Goal: Obtain resource: Obtain resource

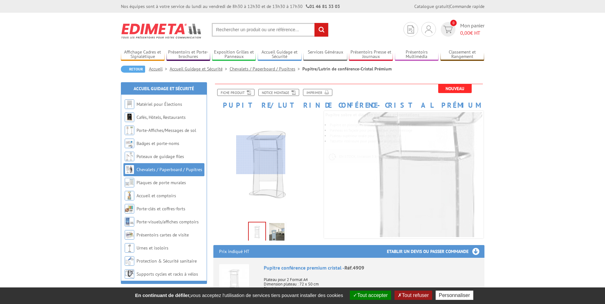
click at [261, 155] on div at bounding box center [260, 155] width 49 height 39
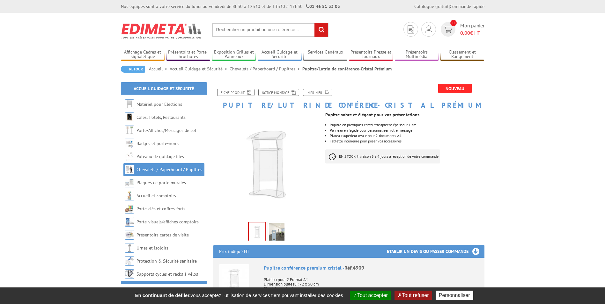
click at [274, 233] on img at bounding box center [276, 233] width 15 height 20
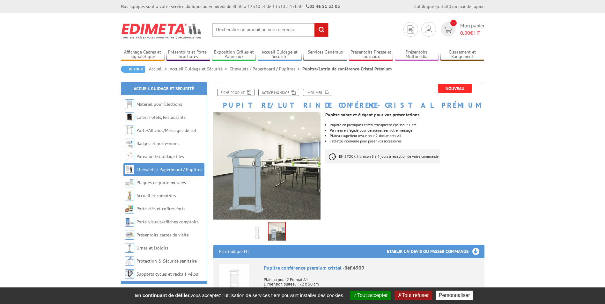
click at [261, 235] on img at bounding box center [257, 233] width 15 height 20
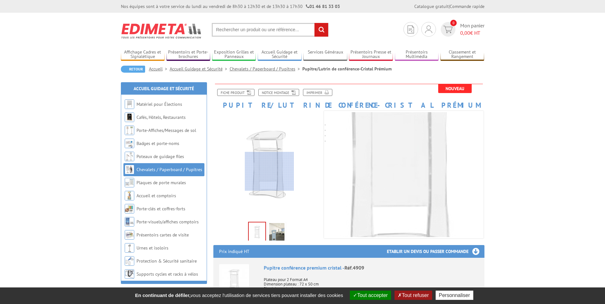
click at [270, 172] on div at bounding box center [269, 171] width 49 height 39
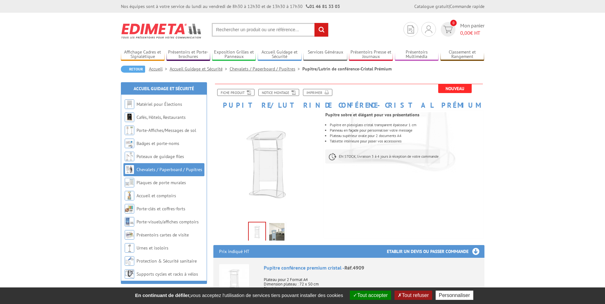
click at [275, 235] on img at bounding box center [276, 233] width 15 height 20
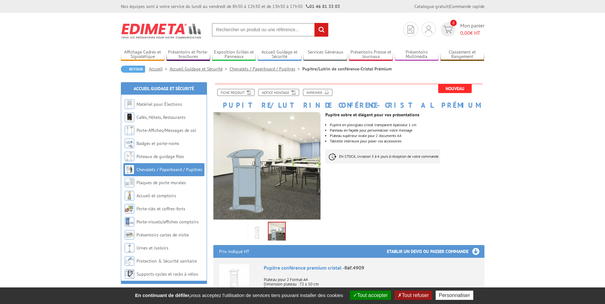
click at [258, 236] on img at bounding box center [257, 233] width 15 height 20
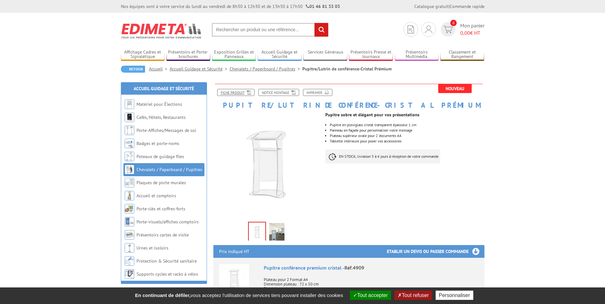
click at [238, 91] on link "Fiche produit" at bounding box center [235, 92] width 37 height 7
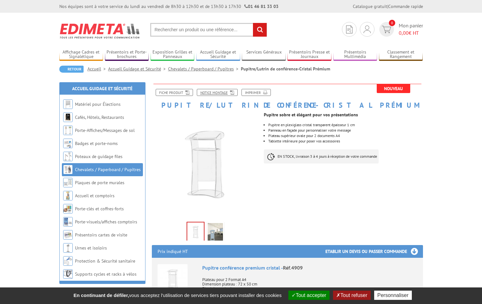
click at [223, 94] on link "Notice Montage" at bounding box center [217, 92] width 41 height 7
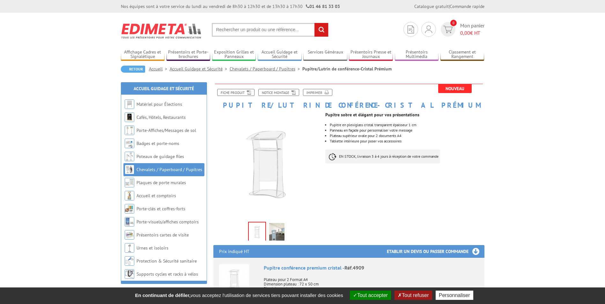
click at [272, 236] on img at bounding box center [276, 233] width 15 height 20
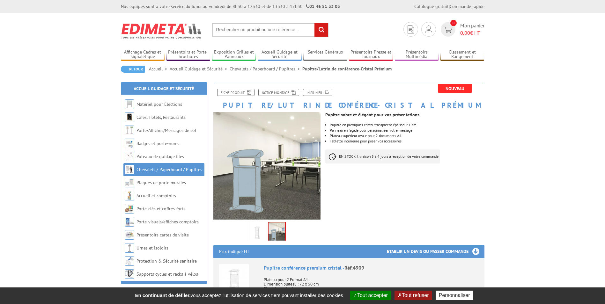
click at [367, 295] on button "Tout accepter" at bounding box center [370, 295] width 41 height 9
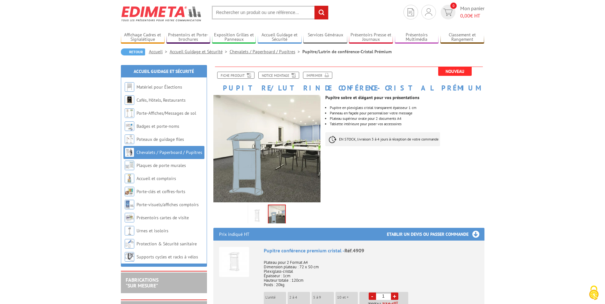
scroll to position [32, 0]
